Goal: Task Accomplishment & Management: Complete application form

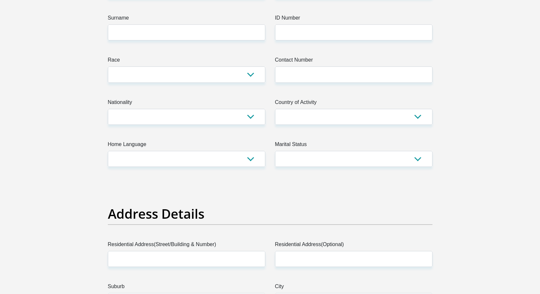
scroll to position [65, 0]
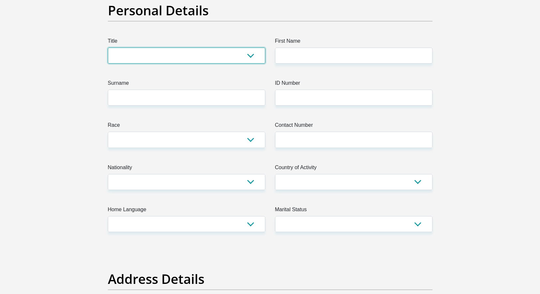
click at [167, 54] on select "Mr Ms Mrs Dr Other" at bounding box center [187, 56] width 158 height 16
select select "Ms"
click at [108, 48] on select "Mr Ms Mrs Dr Other" at bounding box center [187, 56] width 158 height 16
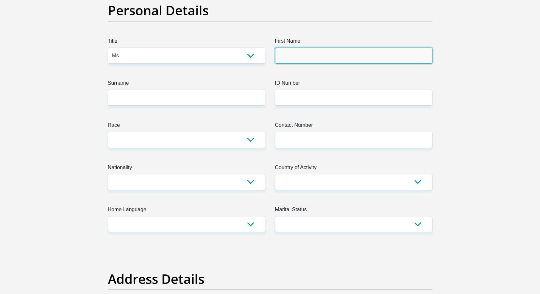
click at [305, 51] on input "First Name" at bounding box center [354, 56] width 158 height 16
type input "Kristian"
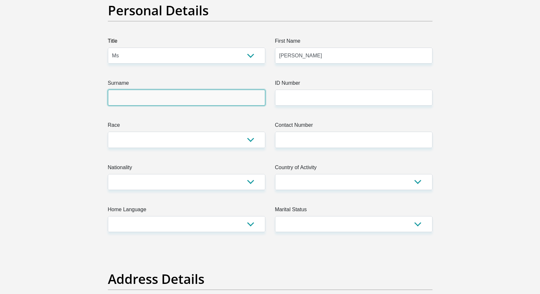
type input "Berry"
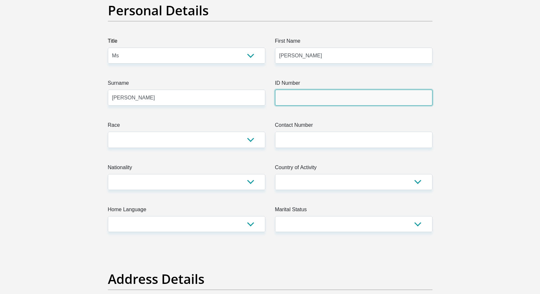
type input "9807110090080"
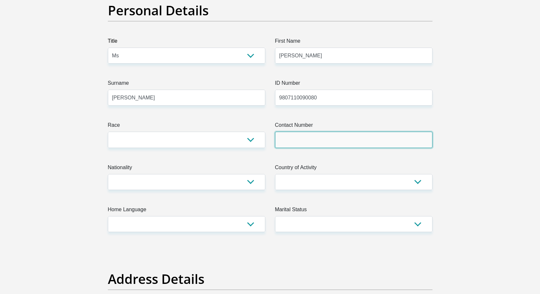
type input "0749468670"
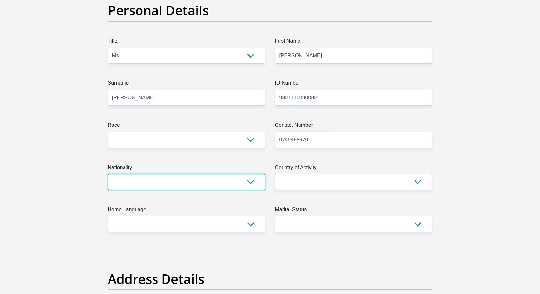
select select "ZAF"
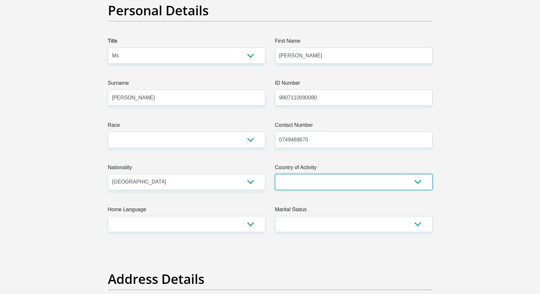
select select "ZAF"
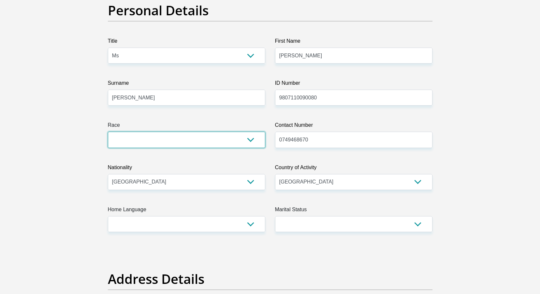
click at [150, 140] on select "Black Coloured Indian White Other" at bounding box center [187, 140] width 158 height 16
select select "2"
click at [108, 132] on select "Black Coloured Indian White Other" at bounding box center [187, 140] width 158 height 16
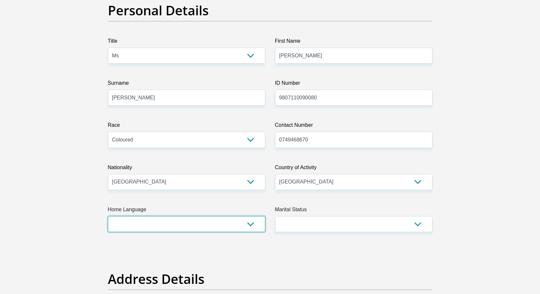
click at [203, 222] on select "Afrikaans English Sepedi South Ndebele Southern Sotho Swati Tsonga Tswana Venda…" at bounding box center [187, 224] width 158 height 16
select select "eng"
click at [108, 216] on select "Afrikaans English Sepedi South Ndebele Southern Sotho Swati Tsonga Tswana Venda…" at bounding box center [187, 224] width 158 height 16
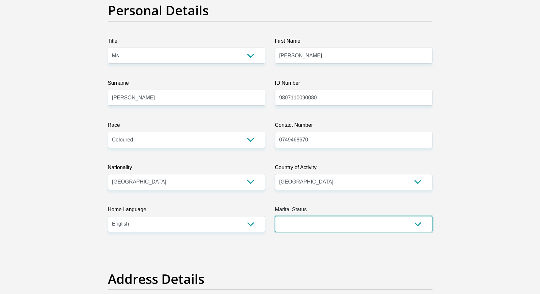
click at [341, 227] on select "Married ANC Single Divorced Widowed Married COP or Customary Law" at bounding box center [354, 224] width 158 height 16
select select "2"
click at [275, 216] on select "Married ANC Single Divorced Widowed Married COP or Customary Law" at bounding box center [354, 224] width 158 height 16
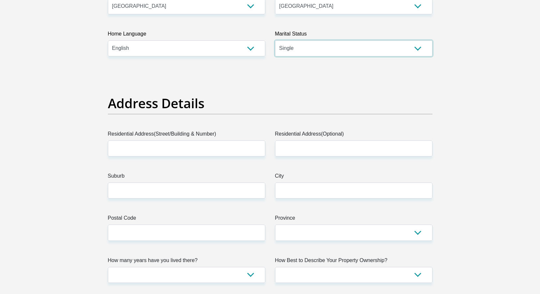
scroll to position [294, 0]
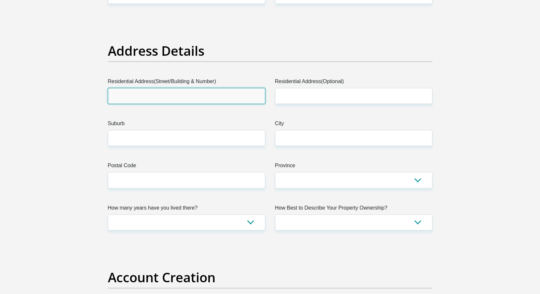
click at [167, 91] on input "Residential Address(Street/Building & Number)" at bounding box center [187, 96] width 158 height 16
type input "288"
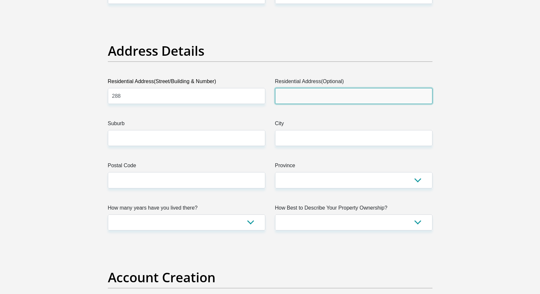
click at [310, 93] on input "Residential Address(Optional)" at bounding box center [354, 96] width 158 height 16
type input "Blaauwberg Road"
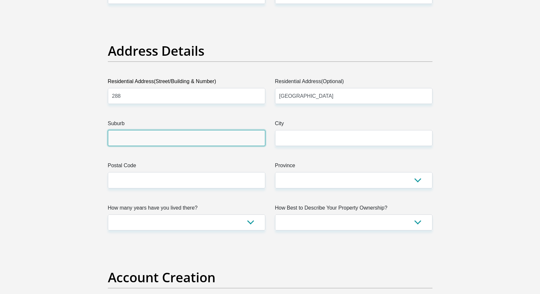
click at [207, 138] on input "Suburb" at bounding box center [187, 138] width 158 height 16
type input "Table View"
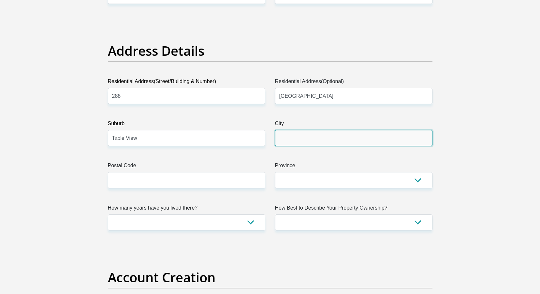
click at [338, 133] on input "City" at bounding box center [354, 138] width 158 height 16
type input "Cape Town"
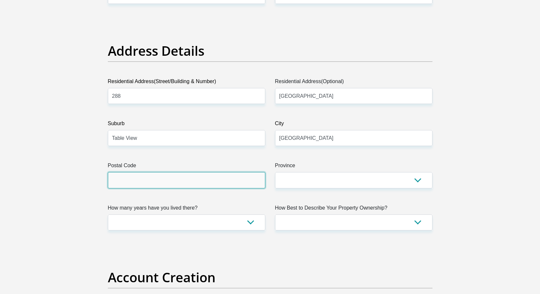
click at [205, 178] on input "Postal Code" at bounding box center [187, 180] width 158 height 16
type input "7441"
type input "kristian.berry16@gmail.com"
type input "7441"
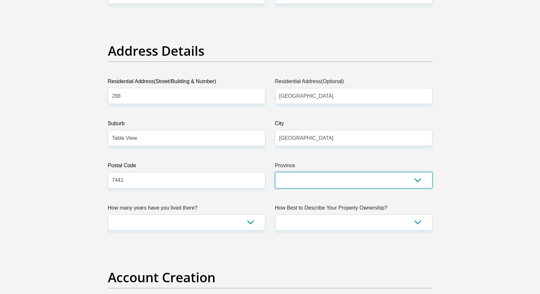
click at [304, 180] on select "Eastern Cape Free State Gauteng KwaZulu-Natal Limpopo Mpumalanga Northern Cape …" at bounding box center [354, 180] width 158 height 16
select select "Western Cape"
click at [275, 172] on select "Eastern Cape Free State Gauteng KwaZulu-Natal Limpopo Mpumalanga Northern Cape …" at bounding box center [354, 180] width 158 height 16
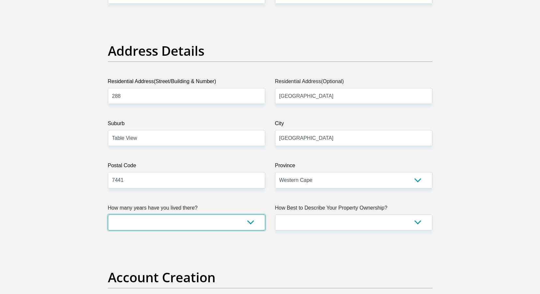
click at [184, 221] on select "less than 1 year 1-3 years 3-5 years 5+ years" at bounding box center [187, 223] width 158 height 16
select select "5"
click at [108, 215] on select "less than 1 year 1-3 years 3-5 years 5+ years" at bounding box center [187, 223] width 158 height 16
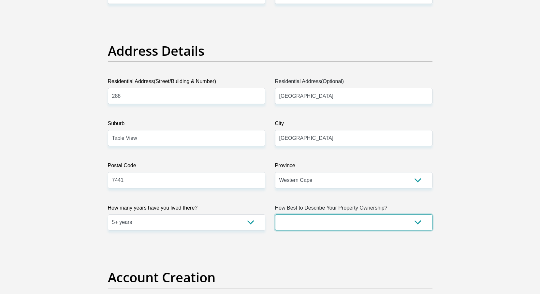
click at [323, 219] on select "Owned Rented Family Owned Company Dwelling" at bounding box center [354, 223] width 158 height 16
select select "Rented"
click at [275, 215] on select "Owned Rented Family Owned Company Dwelling" at bounding box center [354, 223] width 158 height 16
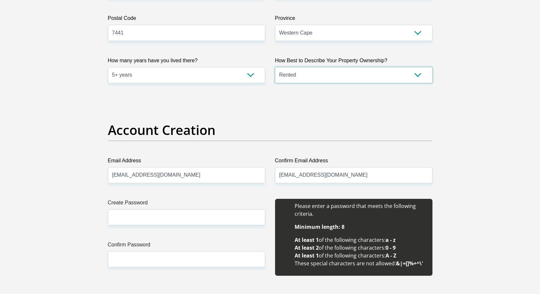
scroll to position [457, 0]
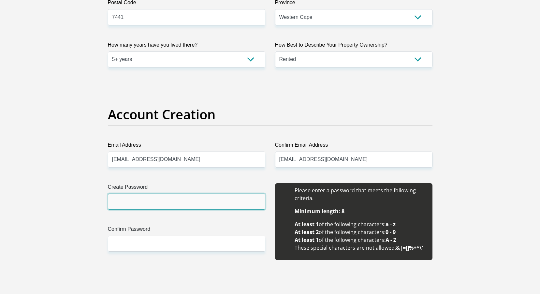
click at [138, 204] on input "Create Password" at bounding box center [187, 202] width 158 height 16
type input "MadisonA010418"
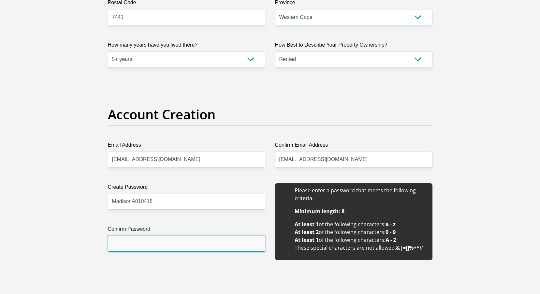
click at [161, 247] on input "Confirm Password" at bounding box center [187, 244] width 158 height 16
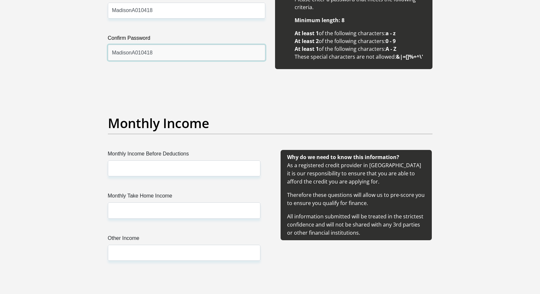
scroll to position [652, 0]
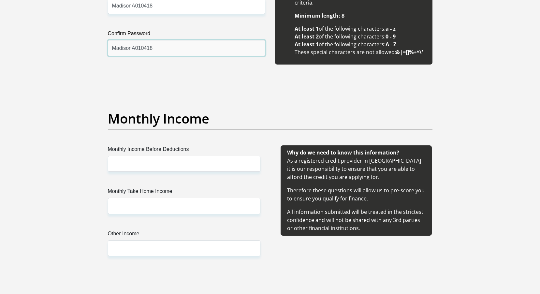
type input "MadisonA010418"
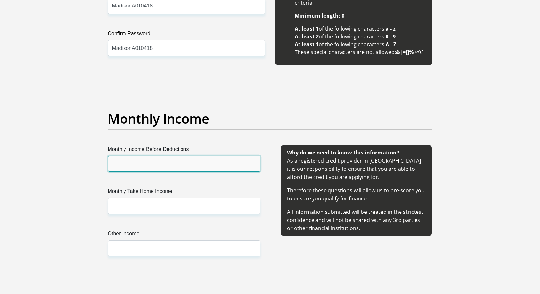
click at [168, 164] on input "Monthly Income Before Deductions" at bounding box center [184, 164] width 153 height 16
drag, startPoint x: 132, startPoint y: 159, endPoint x: 105, endPoint y: 165, distance: 27.3
click at [105, 165] on div "Monthly Income Before Deductions 16019" at bounding box center [184, 158] width 162 height 26
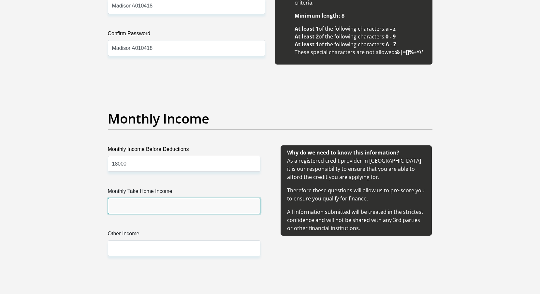
click at [122, 208] on input "Monthly Take Home Income" at bounding box center [184, 206] width 153 height 16
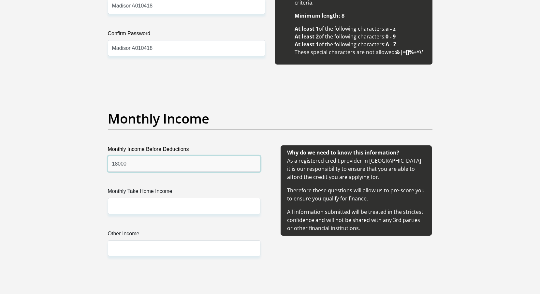
click at [117, 165] on input "18000" at bounding box center [184, 164] width 153 height 16
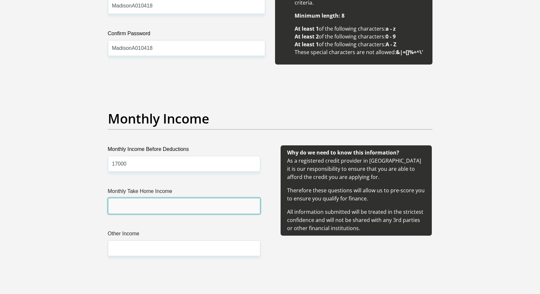
click at [136, 204] on input "Monthly Take Home Income" at bounding box center [184, 206] width 153 height 16
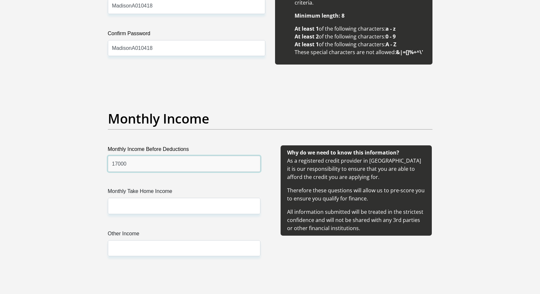
click at [115, 164] on input "17000" at bounding box center [184, 164] width 153 height 16
type input "19000"
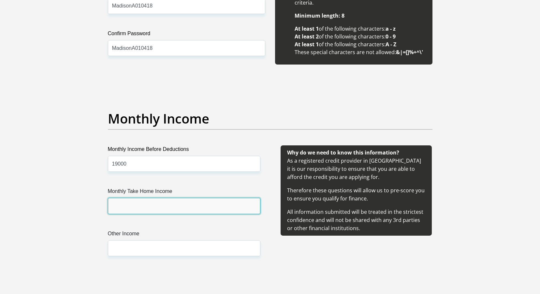
click at [133, 208] on input "Monthly Take Home Income" at bounding box center [184, 206] width 153 height 16
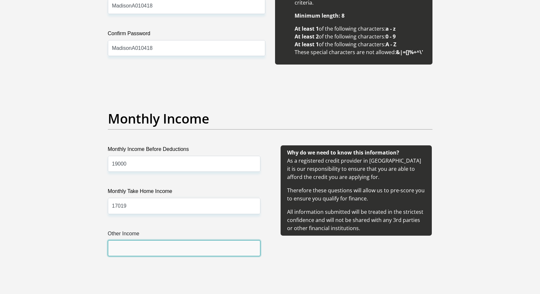
click at [136, 244] on input "Other Income" at bounding box center [184, 248] width 153 height 16
drag, startPoint x: 130, startPoint y: 206, endPoint x: 105, endPoint y: 206, distance: 24.5
click at [105, 206] on div "Monthly Take Home Income 17019" at bounding box center [184, 201] width 162 height 26
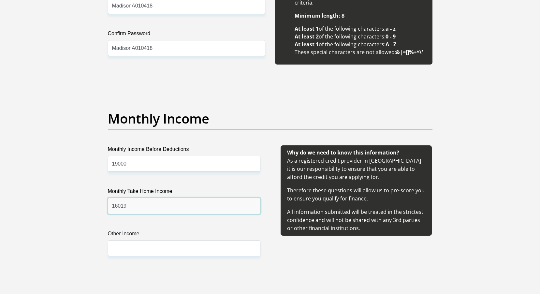
type input "16019"
drag, startPoint x: 138, startPoint y: 166, endPoint x: 95, endPoint y: 164, distance: 43.4
type input "18000"
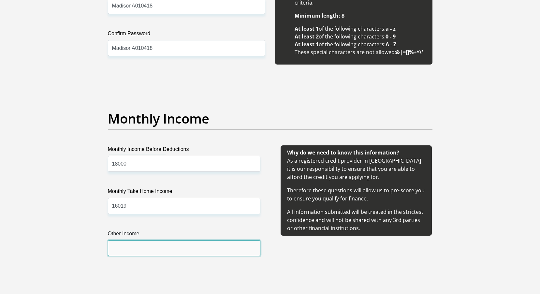
click at [139, 245] on input "Other Income" at bounding box center [184, 248] width 153 height 16
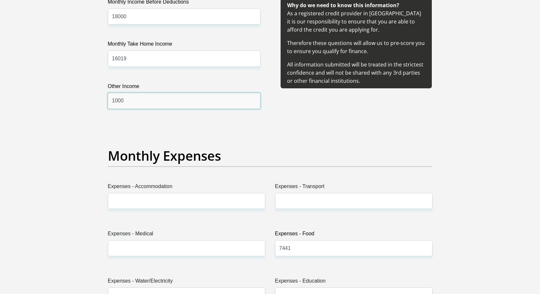
scroll to position [815, 0]
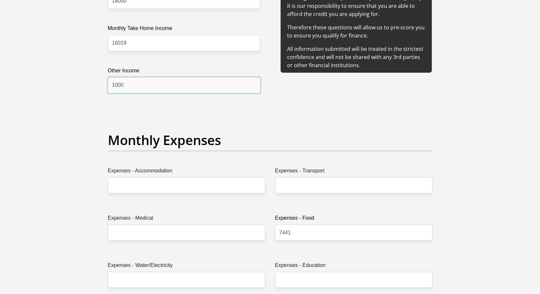
type input "1000"
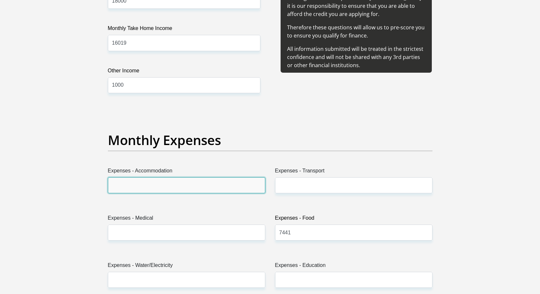
click at [153, 186] on input "Expenses - Accommodation" at bounding box center [187, 185] width 158 height 16
type input "4"
type input "5500"
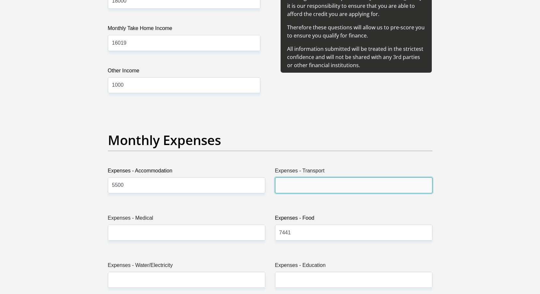
click at [289, 187] on input "Expenses - Transport" at bounding box center [354, 185] width 158 height 16
type input "500"
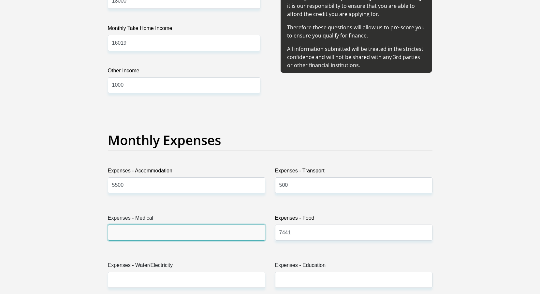
click at [202, 236] on input "Expenses - Medical" at bounding box center [187, 233] width 158 height 16
type input "0"
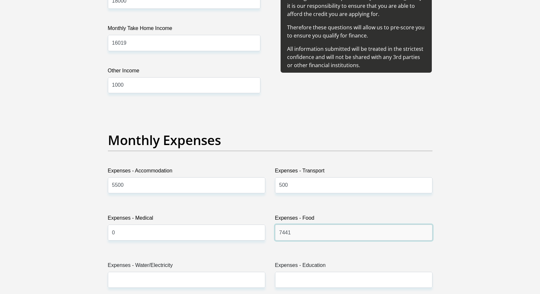
click at [298, 231] on input "7441" at bounding box center [354, 233] width 158 height 16
drag, startPoint x: 280, startPoint y: 231, endPoint x: 273, endPoint y: 230, distance: 7.3
click at [273, 230] on div "Expenses - Food 7441" at bounding box center [353, 230] width 167 height 32
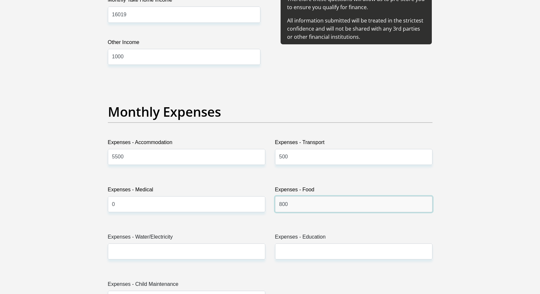
scroll to position [881, 0]
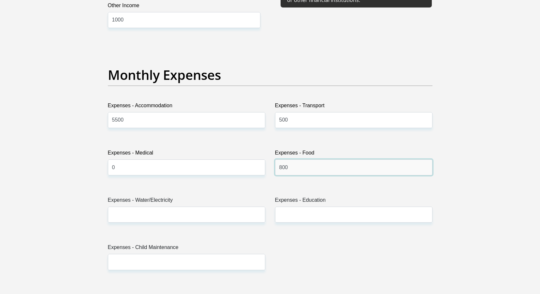
type input "800"
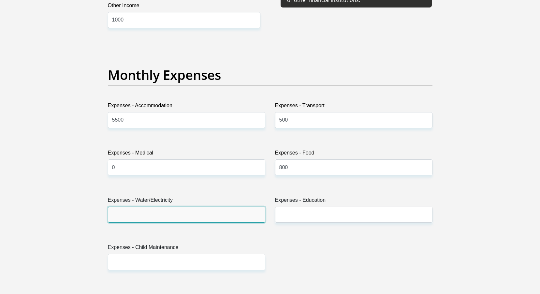
click at [195, 218] on input "Expenses - Water/Electricity" at bounding box center [187, 215] width 158 height 16
type input "500"
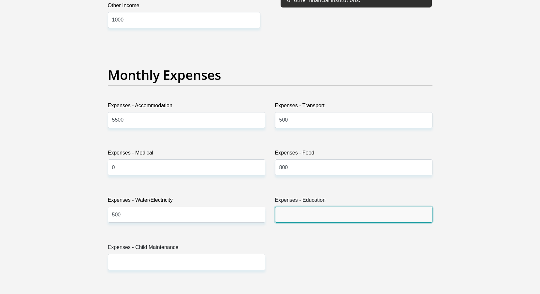
click at [311, 217] on input "Expenses - Education" at bounding box center [354, 215] width 158 height 16
type input "3500"
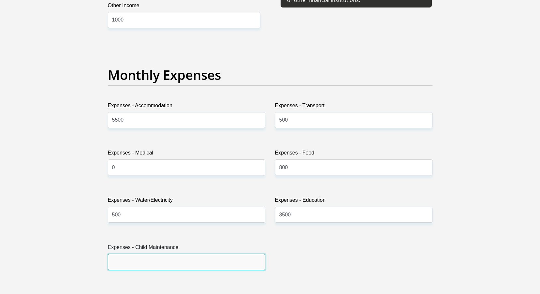
click at [156, 261] on input "Expenses - Child Maintenance" at bounding box center [187, 262] width 158 height 16
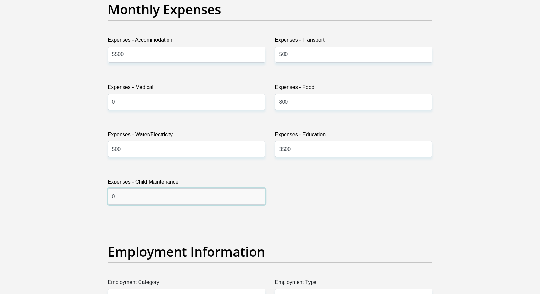
scroll to position [1044, 0]
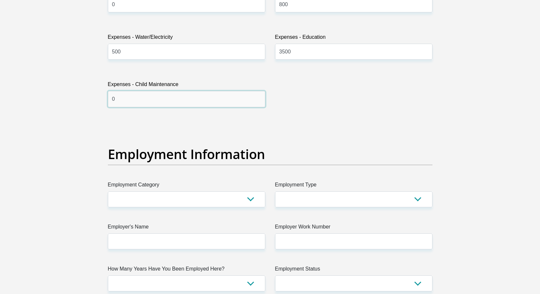
type input "0"
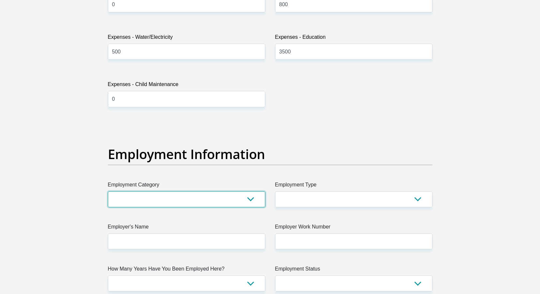
click at [136, 198] on select "AGRICULTURE ALCOHOL & TOBACCO CONSTRUCTION MATERIALS METALLURGY EQUIPMENT FOR R…" at bounding box center [187, 199] width 158 height 16
click at [108, 191] on select "AGRICULTURE ALCOHOL & TOBACCO CONSTRUCTION MATERIALS METALLURGY EQUIPMENT FOR R…" at bounding box center [187, 199] width 158 height 16
click at [144, 201] on select "AGRICULTURE ALCOHOL & TOBACCO CONSTRUCTION MATERIALS METALLURGY EQUIPMENT FOR R…" at bounding box center [187, 199] width 158 height 16
select select "67"
click at [108, 191] on select "AGRICULTURE ALCOHOL & TOBACCO CONSTRUCTION MATERIALS METALLURGY EQUIPMENT FOR R…" at bounding box center [187, 199] width 158 height 16
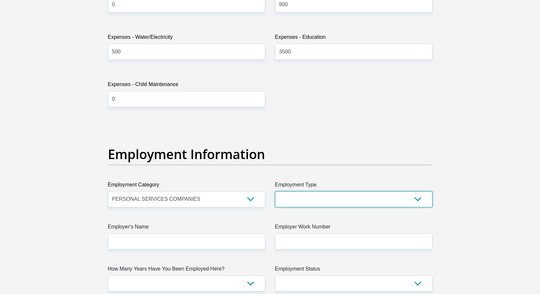
click at [304, 197] on select "College/Lecturer Craft Seller Creative Driver Executive Farmer Forces - Non Com…" at bounding box center [354, 199] width 158 height 16
select select "Manager"
click at [275, 191] on select "College/Lecturer Craft Seller Creative Driver Executive Farmer Forces - Non Com…" at bounding box center [354, 199] width 158 height 16
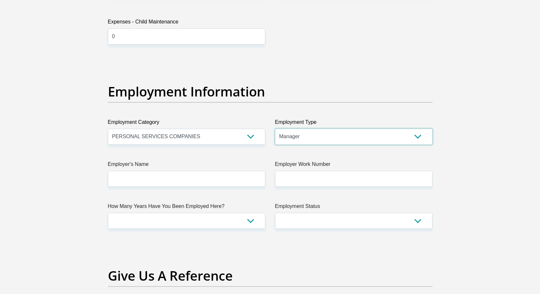
scroll to position [1109, 0]
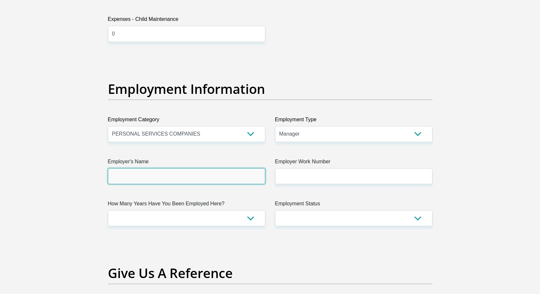
click at [183, 177] on input "Employer's Name" at bounding box center [187, 176] width 158 height 16
type input "NationalInvestigationBureau"
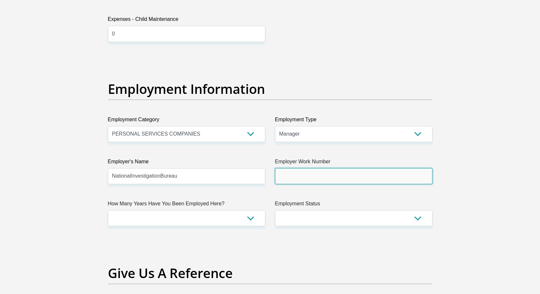
click at [303, 176] on input "Employer Work Number" at bounding box center [354, 176] width 158 height 16
type input "0215576660"
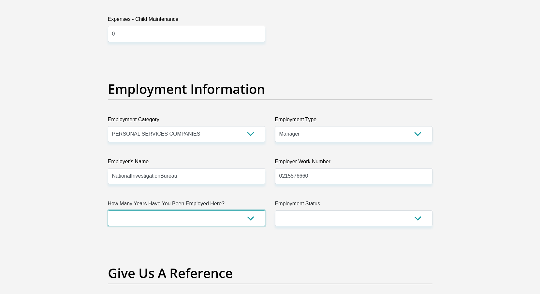
click at [167, 222] on select "less than 1 year 1-3 years 3-5 years 5+ years" at bounding box center [187, 218] width 158 height 16
select select "60"
click at [108, 210] on select "less than 1 year 1-3 years 3-5 years 5+ years" at bounding box center [187, 218] width 158 height 16
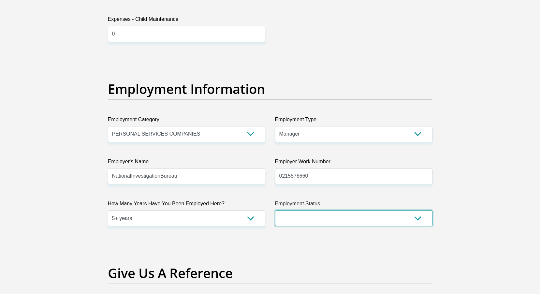
drag, startPoint x: 337, startPoint y: 221, endPoint x: 323, endPoint y: 223, distance: 14.8
click at [337, 221] on select "Permanent/Full-time Part-time/Casual Contract Worker Self-Employed Housewife Re…" at bounding box center [354, 218] width 158 height 16
select select "1"
click at [275, 210] on select "Permanent/Full-time Part-time/Casual Contract Worker Self-Employed Housewife Re…" at bounding box center [354, 218] width 158 height 16
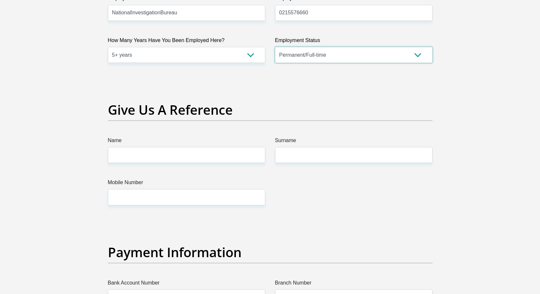
scroll to position [1272, 0]
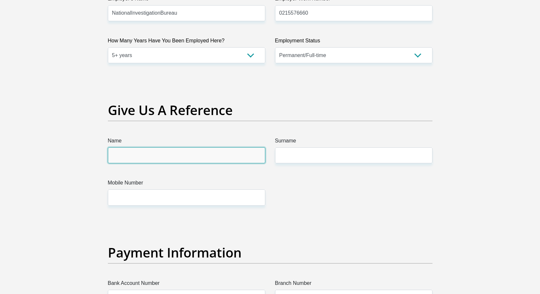
click at [180, 156] on input "Name" at bounding box center [187, 155] width 158 height 16
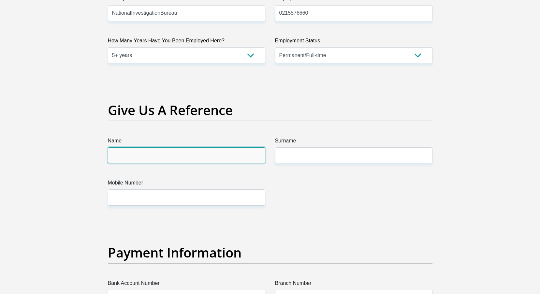
click at [216, 154] on input "Name" at bounding box center [187, 155] width 158 height 16
type input "Manda"
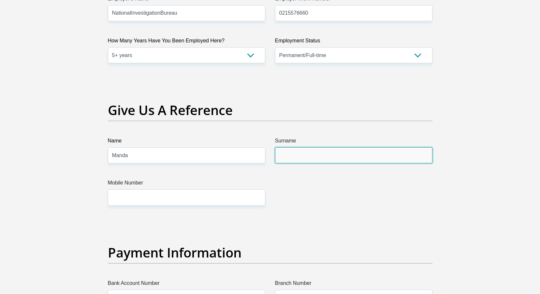
click at [345, 160] on input "Surname" at bounding box center [354, 155] width 158 height 16
type input "Venter"
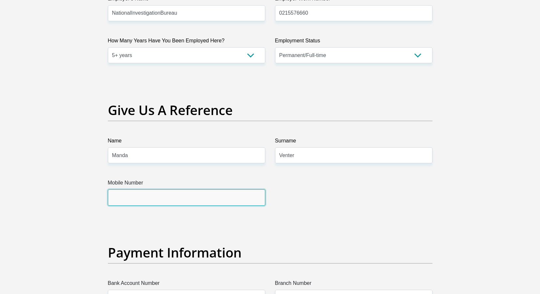
click at [235, 196] on input "Mobile Number" at bounding box center [187, 198] width 158 height 16
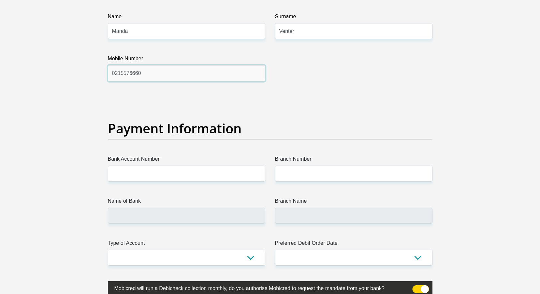
scroll to position [1403, 0]
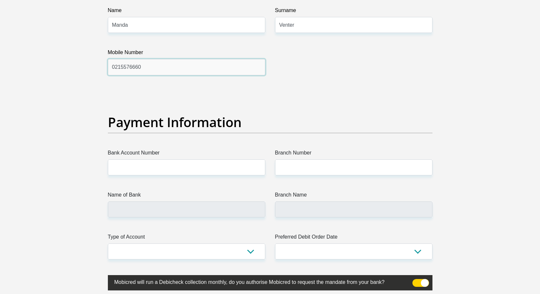
type input "0215576660"
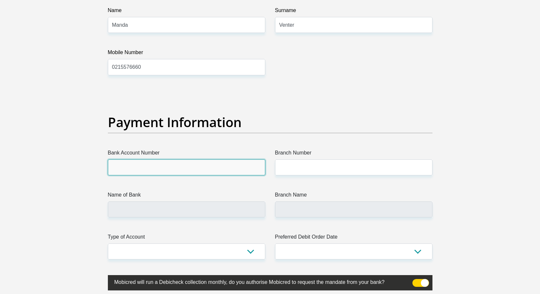
click at [167, 167] on input "Bank Account Number" at bounding box center [187, 167] width 158 height 16
drag, startPoint x: 166, startPoint y: 171, endPoint x: 104, endPoint y: 175, distance: 62.7
click at [104, 175] on div "Bank Account Number 152" at bounding box center [186, 162] width 167 height 26
paste input "6122764"
type input "1526122764"
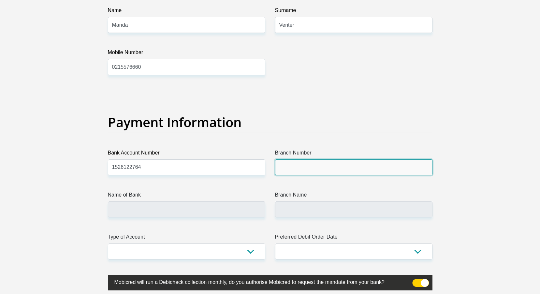
click at [312, 165] on input "Branch Number" at bounding box center [354, 167] width 158 height 16
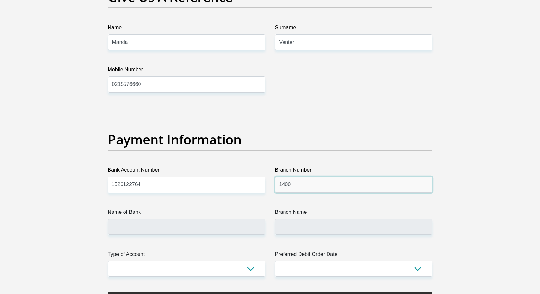
scroll to position [1370, 0]
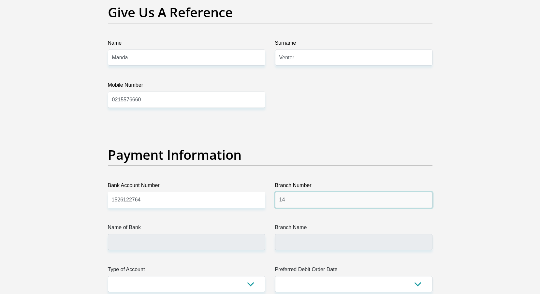
type input "1"
type input "470010"
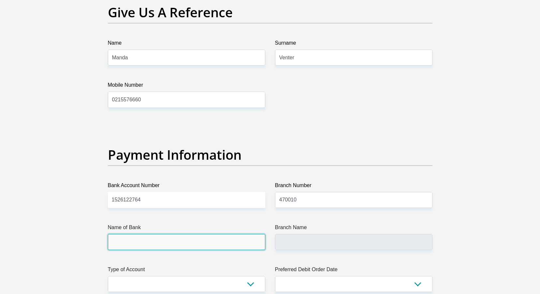
click at [195, 248] on input "Name of Bank" at bounding box center [187, 242] width 158 height 16
type input "CAPITEC BANK LIMITED"
type input "CAPITEC BANK CPC"
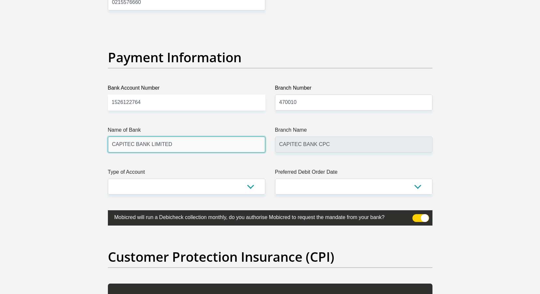
scroll to position [1468, 0]
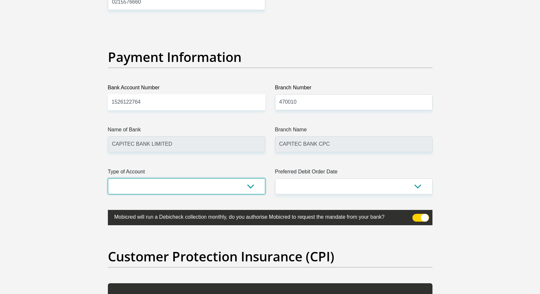
click at [234, 180] on select "Cheque Savings" at bounding box center [187, 186] width 158 height 16
select select "SAV"
click at [108, 178] on select "Cheque Savings" at bounding box center [187, 186] width 158 height 16
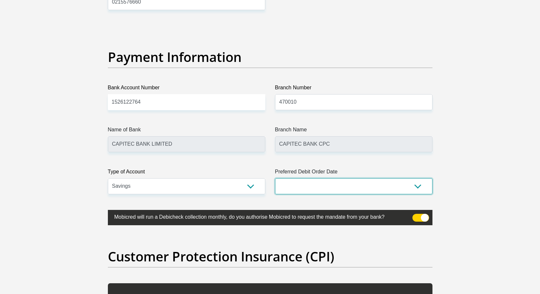
click at [327, 190] on select "1st 2nd 3rd 4th 5th 7th 18th 19th 20th 21st 22nd 23rd 24th 25th 26th 27th 28th …" at bounding box center [354, 186] width 158 height 16
select select "29"
click at [275, 178] on select "1st 2nd 3rd 4th 5th 7th 18th 19th 20th 21st 22nd 23rd 24th 25th 26th 27th 28th …" at bounding box center [354, 186] width 158 height 16
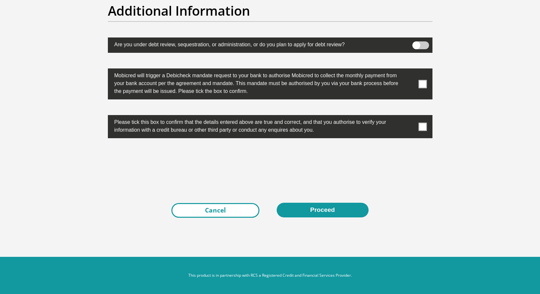
scroll to position [2046, 0]
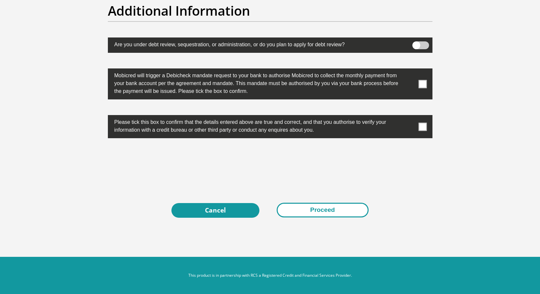
click at [319, 211] on button "Proceed" at bounding box center [323, 210] width 92 height 15
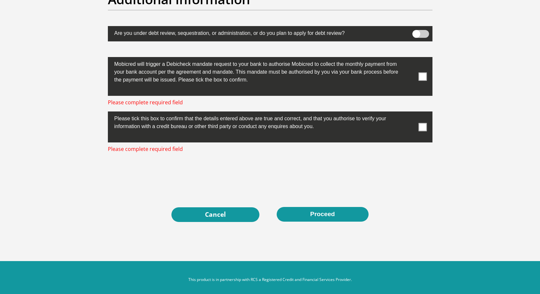
click at [421, 132] on label at bounding box center [270, 127] width 325 height 31
click at [410, 113] on input "checkbox" at bounding box center [410, 113] width 0 height 0
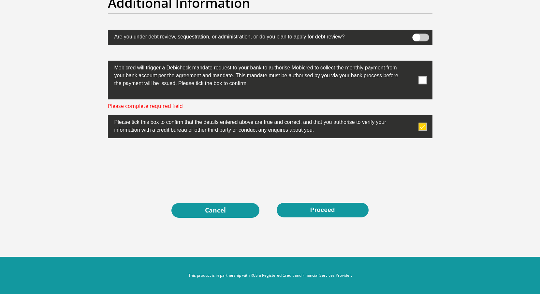
click at [418, 91] on label at bounding box center [270, 80] width 325 height 39
click at [410, 62] on input "checkbox" at bounding box center [410, 62] width 0 height 0
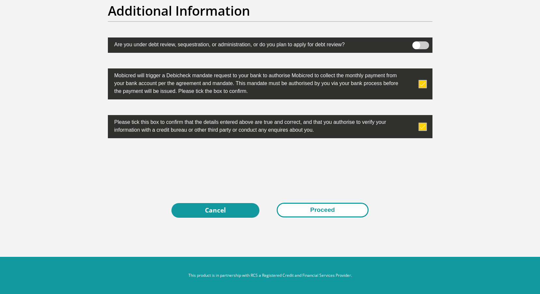
click at [332, 208] on button "Proceed" at bounding box center [323, 210] width 92 height 15
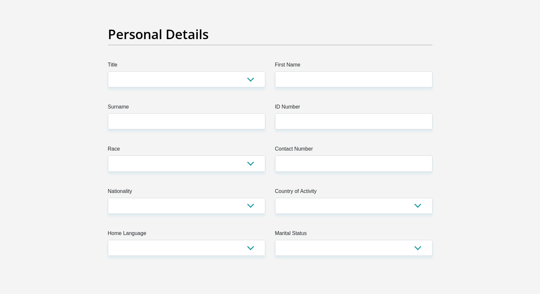
scroll to position [33, 0]
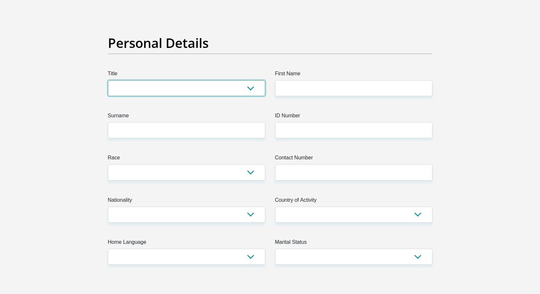
click at [228, 89] on select "Mr Ms Mrs Dr Other" at bounding box center [187, 88] width 158 height 16
select select "Ms"
click at [108, 80] on select "Mr Ms Mrs Dr Other" at bounding box center [187, 88] width 158 height 16
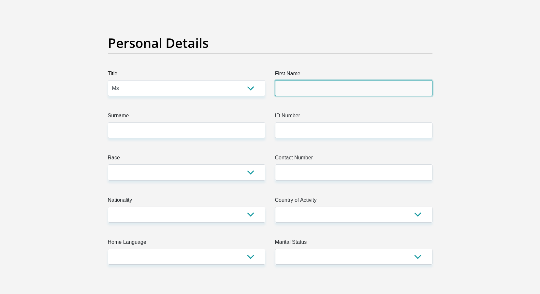
click at [326, 87] on input "First Name" at bounding box center [354, 88] width 158 height 16
type input "Kristian"
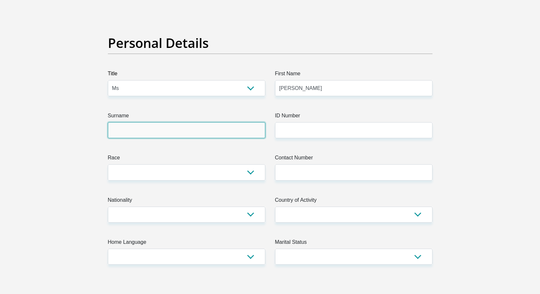
type input "Berry"
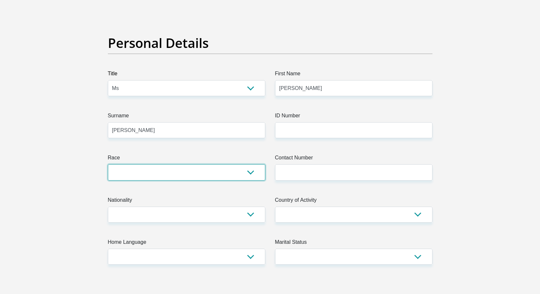
select select "2"
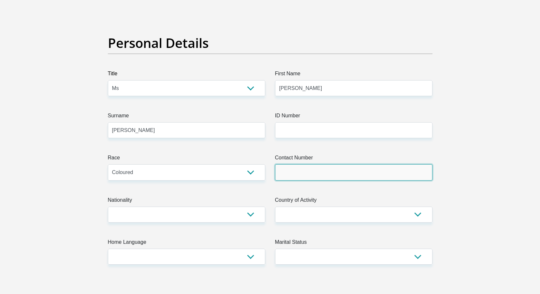
type input "0749468670"
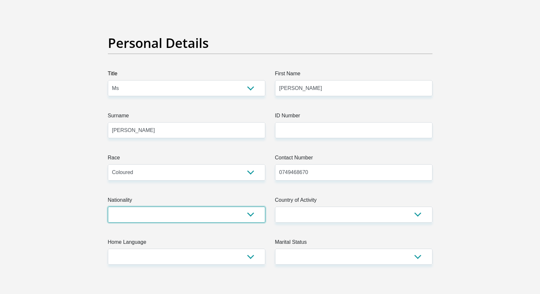
select select "ZAF"
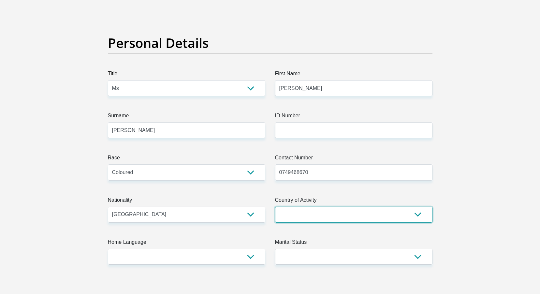
select select "ZAF"
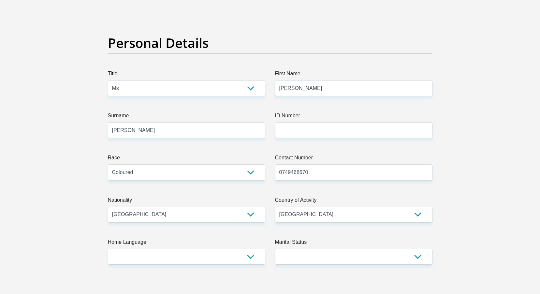
type input "288"
type input "Blaauwberg Road"
type input "Table View"
type input "Cape Town"
type input "7441"
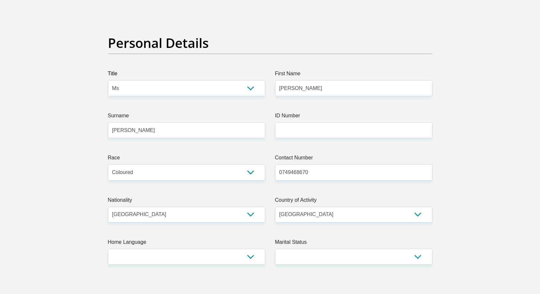
select select "Western Cape"
type input "kristian.berry16@gmail.com"
type input "MadisonA010418"
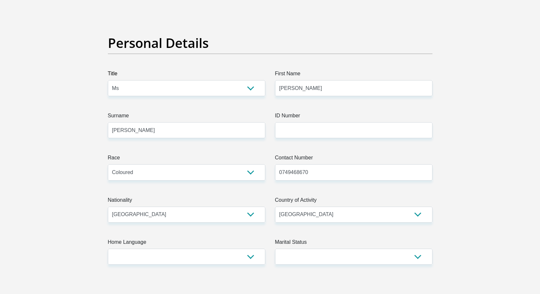
type input "18000"
type input "16019"
type input "1000"
type input "5500"
type input "500"
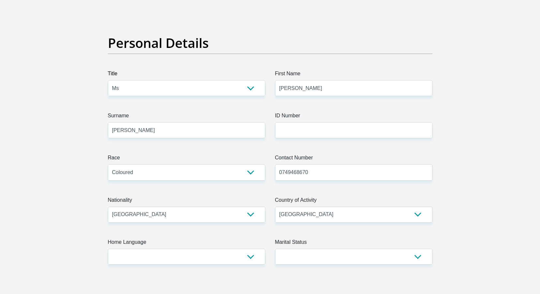
type input "0"
type input "800"
type input "500"
type input "3500"
type input "0"
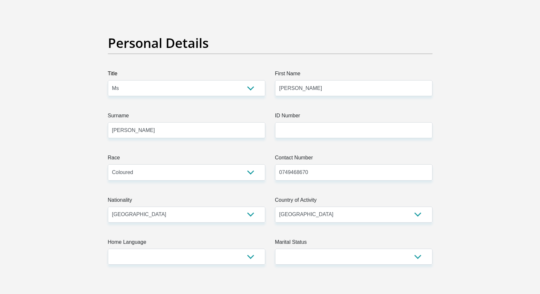
type input "NationalInvestigationBureau"
type input "0215576660"
type input "Manda"
type input "Venter"
type input "1526122764"
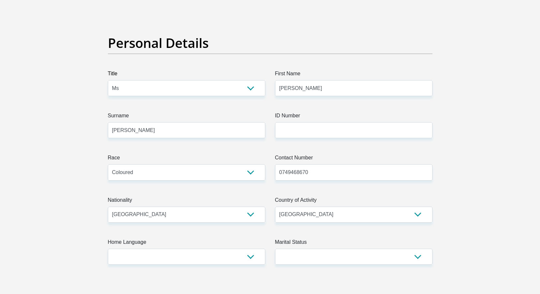
type input "470010"
type input "CAPITEC BANK LIMITED"
type input "CAPITEC BANK CPC"
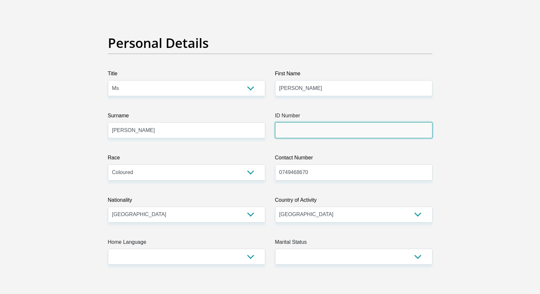
click at [332, 132] on input "ID Number" at bounding box center [354, 130] width 158 height 16
type input "9807110090080"
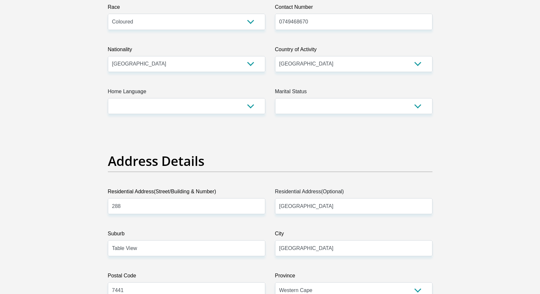
scroll to position [196, 0]
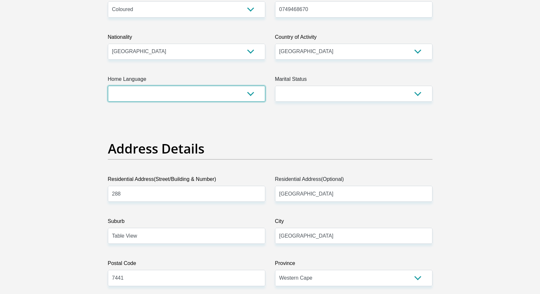
click at [249, 88] on select "Afrikaans English Sepedi South Ndebele Southern Sotho Swati Tsonga Tswana Venda…" at bounding box center [187, 94] width 158 height 16
select select "eng"
click at [108, 86] on select "Afrikaans English Sepedi South Ndebele Southern Sotho Swati Tsonga Tswana Venda…" at bounding box center [187, 94] width 158 height 16
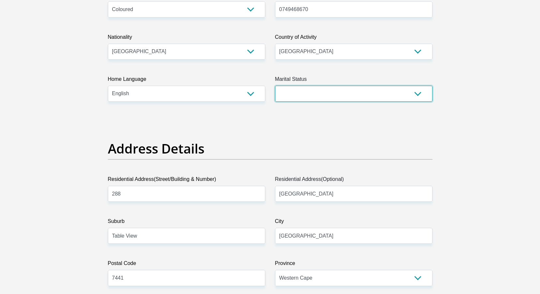
click at [313, 91] on select "Married ANC Single Divorced Widowed Married COP or Customary Law" at bounding box center [354, 94] width 158 height 16
select select "2"
click at [275, 86] on select "Married ANC Single Divorced Widowed Married COP or Customary Law" at bounding box center [354, 94] width 158 height 16
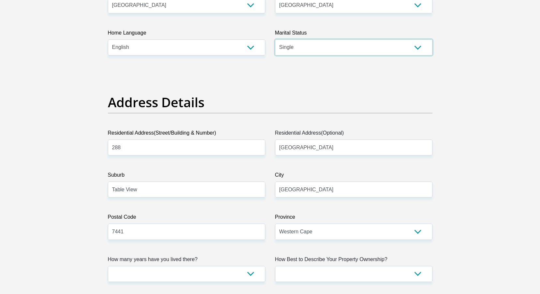
scroll to position [326, 0]
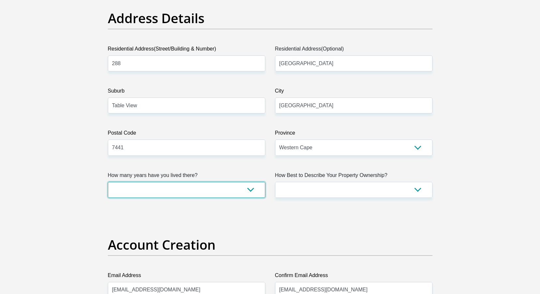
click at [220, 188] on select "less than 1 year 1-3 years 3-5 years 5+ years" at bounding box center [187, 190] width 158 height 16
select select "5"
click at [108, 182] on select "less than 1 year 1-3 years 3-5 years 5+ years" at bounding box center [187, 190] width 158 height 16
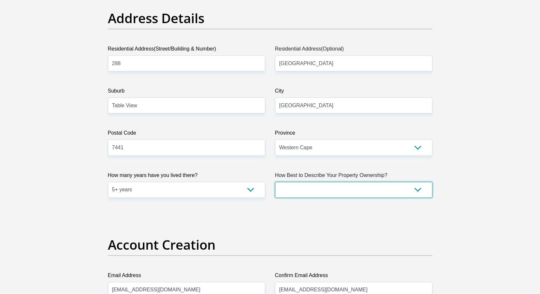
click at [305, 186] on select "Owned Rented Family Owned Company Dwelling" at bounding box center [354, 190] width 158 height 16
select select "Rented"
click at [275, 182] on select "Owned Rented Family Owned Company Dwelling" at bounding box center [354, 190] width 158 height 16
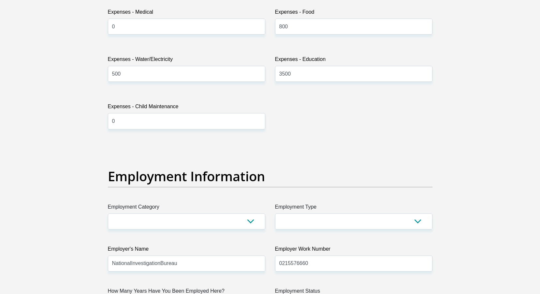
scroll to position [1109, 0]
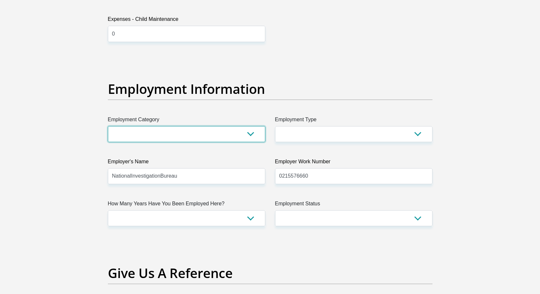
click at [238, 134] on select "AGRICULTURE ALCOHOL & TOBACCO CONSTRUCTION MATERIALS METALLURGY EQUIPMENT FOR R…" at bounding box center [187, 134] width 158 height 16
select select "67"
click at [108, 126] on select "AGRICULTURE ALCOHOL & TOBACCO CONSTRUCTION MATERIALS METALLURGY EQUIPMENT FOR R…" at bounding box center [187, 134] width 158 height 16
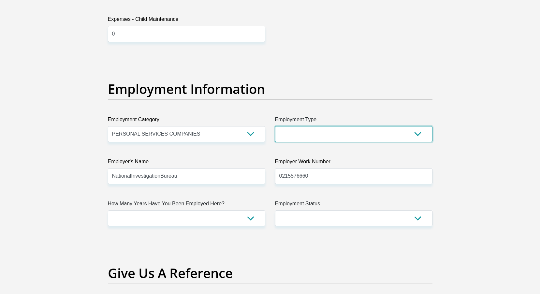
click at [371, 132] on select "College/Lecturer Craft Seller Creative Driver Executive Farmer Forces - Non Com…" at bounding box center [354, 134] width 158 height 16
select select "Manager"
click at [275, 126] on select "College/Lecturer Craft Seller Creative Driver Executive Farmer Forces - Non Com…" at bounding box center [354, 134] width 158 height 16
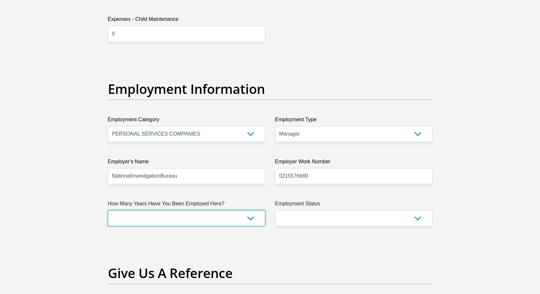
click at [215, 215] on select "less than 1 year 1-3 years 3-5 years 5+ years" at bounding box center [187, 218] width 158 height 16
select select "60"
click at [108, 210] on select "less than 1 year 1-3 years 3-5 years 5+ years" at bounding box center [187, 218] width 158 height 16
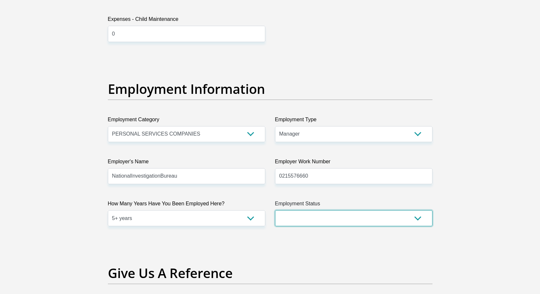
click at [340, 216] on select "Permanent/Full-time Part-time/Casual Contract Worker Self-Employed Housewife Re…" at bounding box center [354, 218] width 158 height 16
select select "1"
click at [275, 210] on select "Permanent/Full-time Part-time/Casual Contract Worker Self-Employed Housewife Re…" at bounding box center [354, 218] width 158 height 16
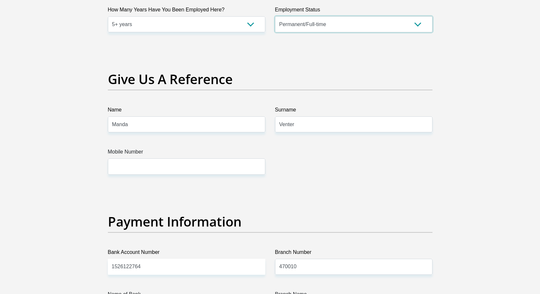
scroll to position [1305, 0]
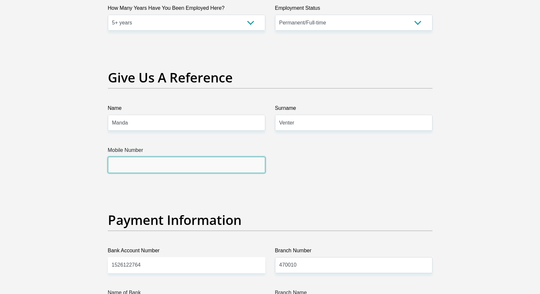
click at [201, 167] on input "Mobile Number" at bounding box center [187, 165] width 158 height 16
type input "0215576660"
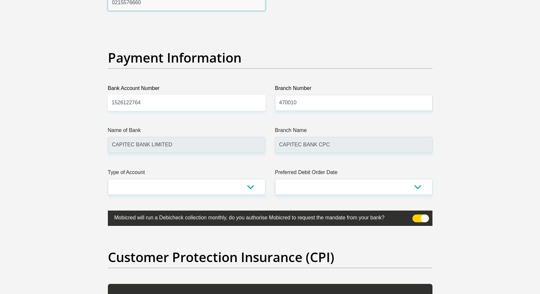
scroll to position [1468, 0]
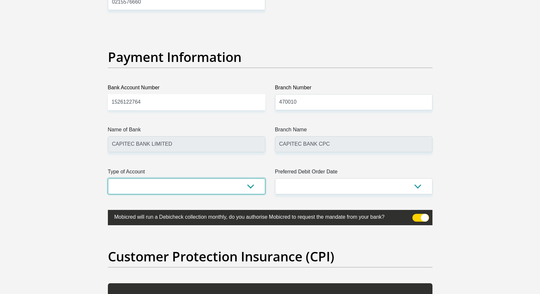
click at [180, 186] on select "Cheque Savings" at bounding box center [187, 186] width 158 height 16
select select "SAV"
click at [108, 178] on select "Cheque Savings" at bounding box center [187, 186] width 158 height 16
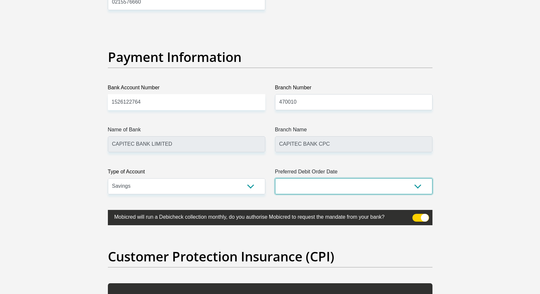
click at [326, 185] on select "1st 2nd 3rd 4th 5th 7th 18th 19th 20th 21st 22nd 23rd 24th 25th 26th 27th 28th …" at bounding box center [354, 186] width 158 height 16
select select "29"
click at [275, 178] on select "1st 2nd 3rd 4th 5th 7th 18th 19th 20th 21st 22nd 23rd 24th 25th 26th 27th 28th …" at bounding box center [354, 186] width 158 height 16
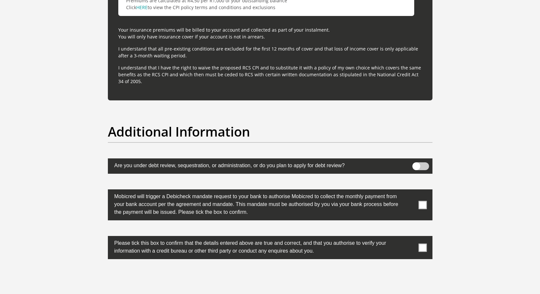
scroll to position [1990, 0]
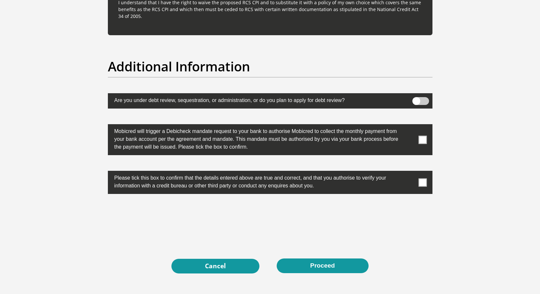
click at [405, 135] on label at bounding box center [270, 139] width 325 height 31
click at [410, 126] on input "checkbox" at bounding box center [410, 126] width 0 height 0
click at [420, 174] on label at bounding box center [270, 182] width 325 height 23
click at [410, 173] on input "checkbox" at bounding box center [410, 173] width 0 height 0
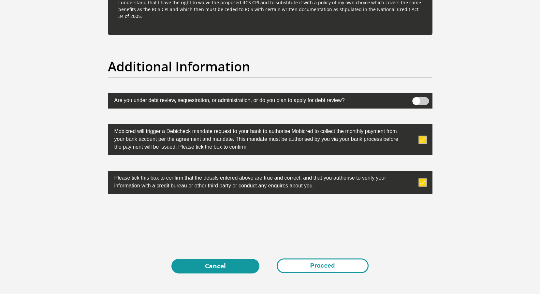
click at [341, 267] on button "Proceed" at bounding box center [323, 266] width 92 height 15
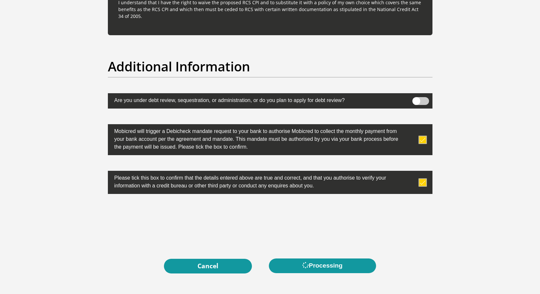
scroll to position [0, 0]
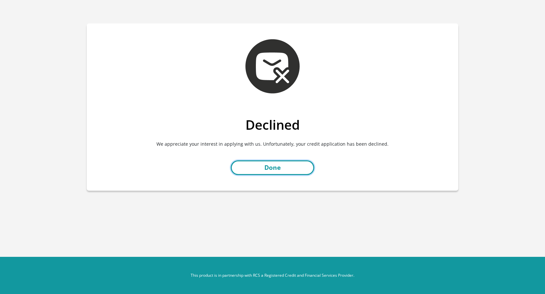
click at [297, 167] on link "Done" at bounding box center [272, 167] width 83 height 15
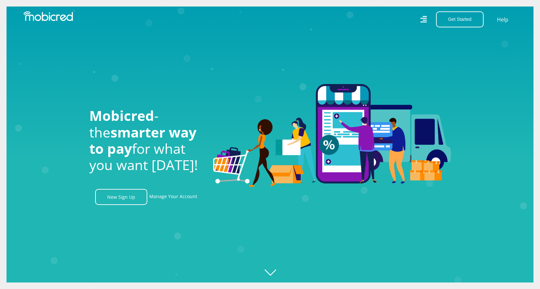
scroll to position [0, 1487]
